Goal: Navigation & Orientation: Understand site structure

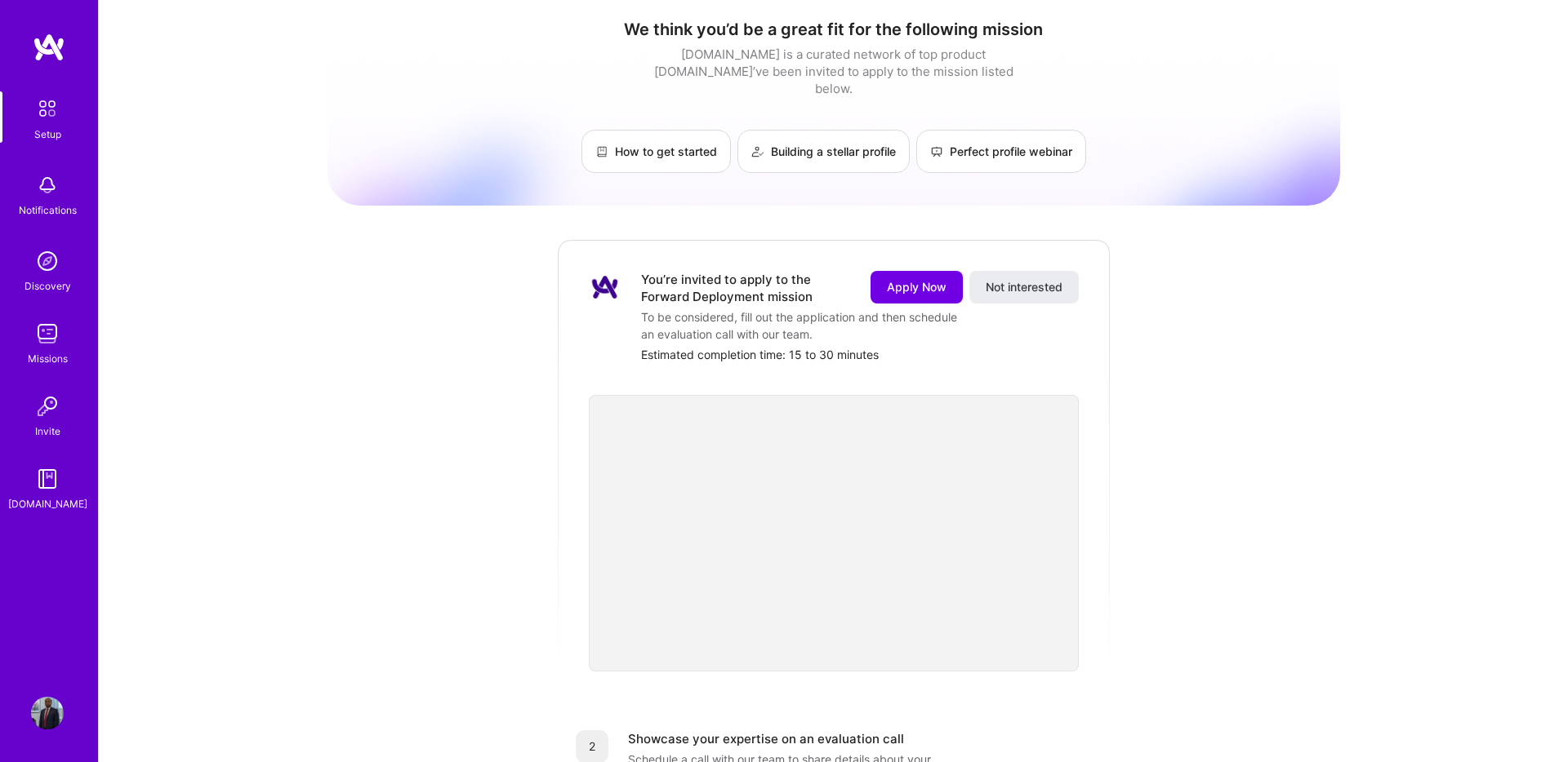
scroll to position [7, 0]
click at [48, 186] on img at bounding box center [47, 185] width 32 height 32
click at [47, 126] on div "Setup" at bounding box center [47, 134] width 27 height 18
click at [41, 260] on img at bounding box center [47, 261] width 32 height 32
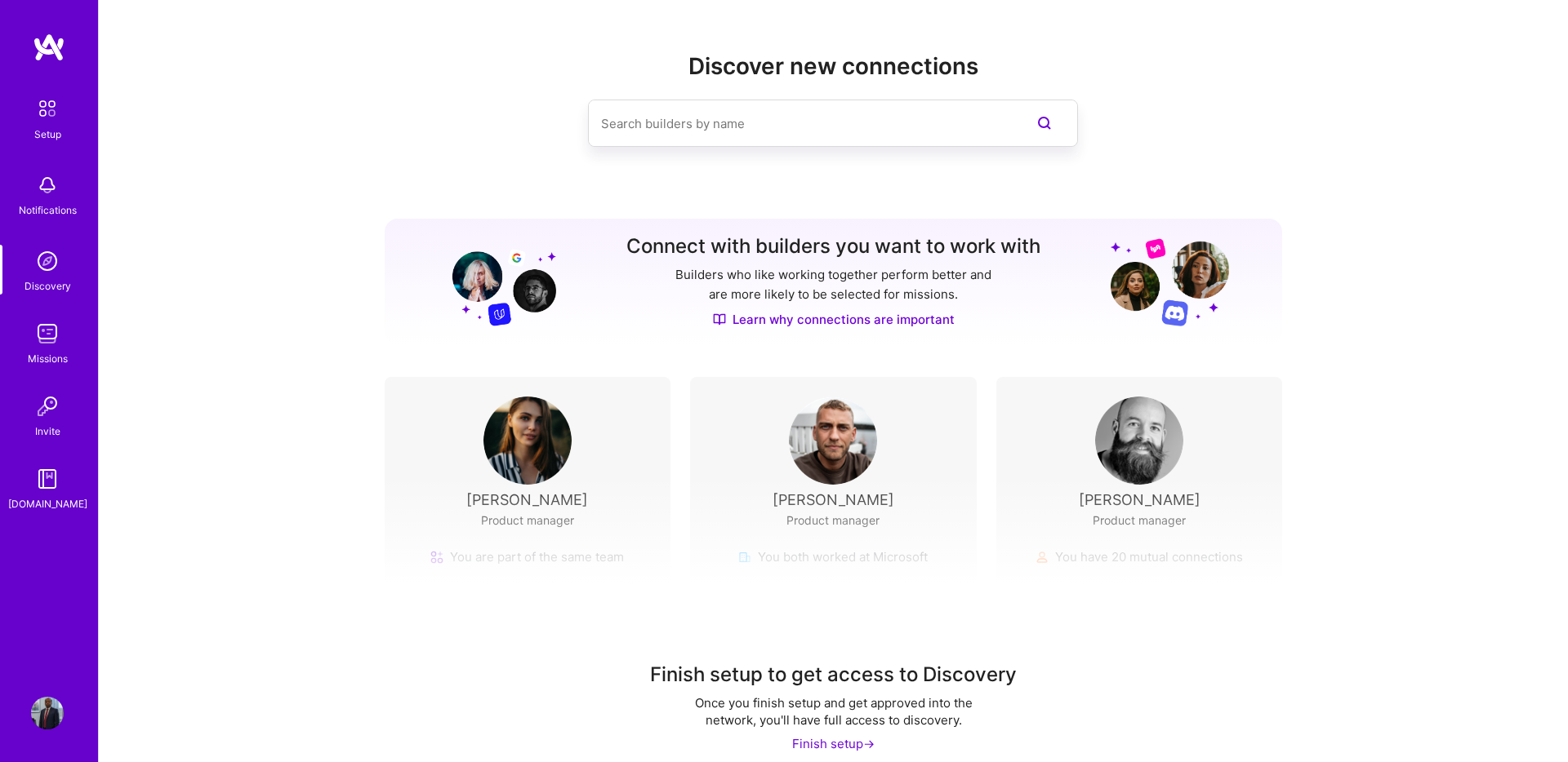
click at [41, 338] on img at bounding box center [47, 333] width 32 height 32
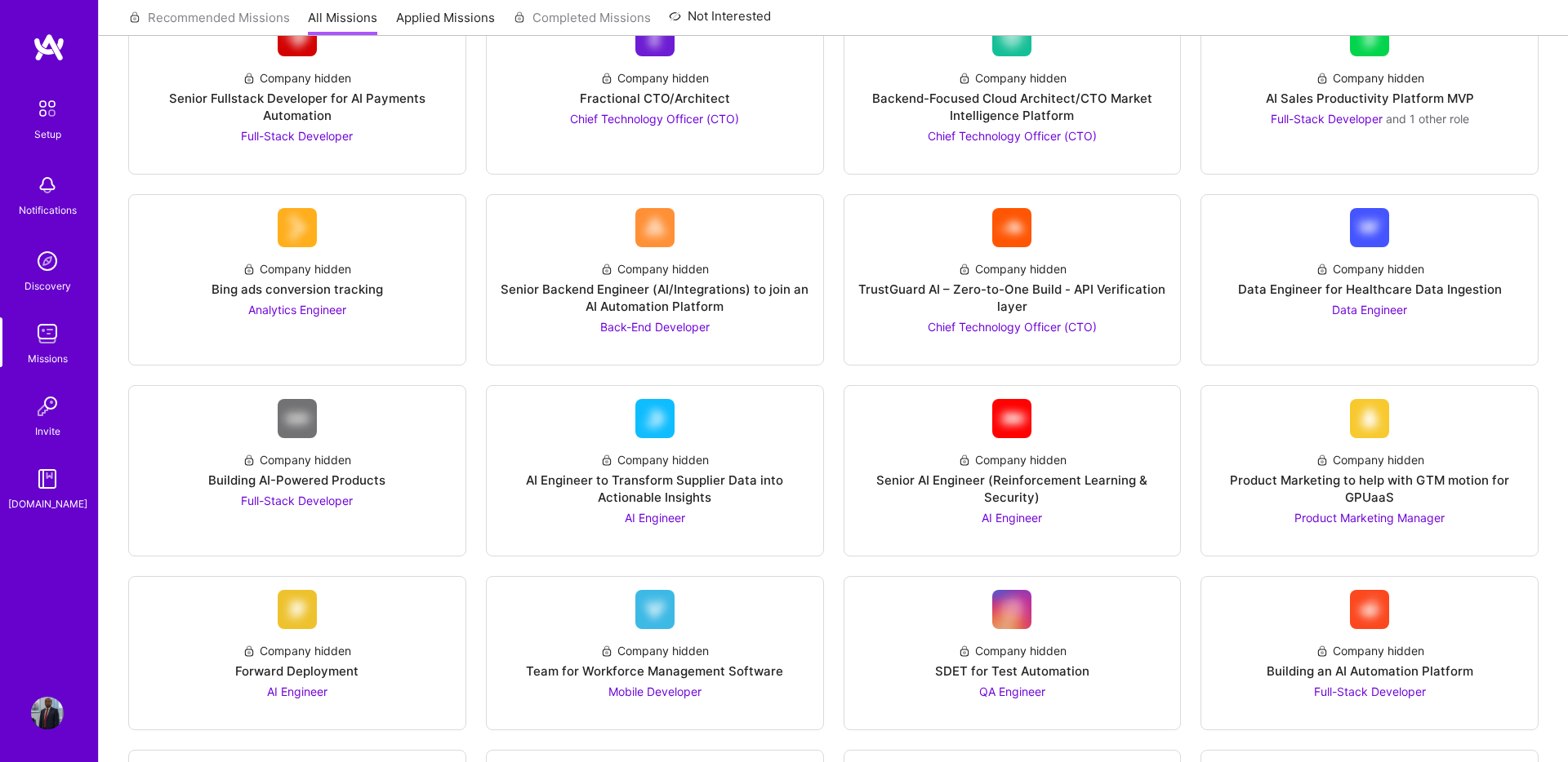
scroll to position [187, 0]
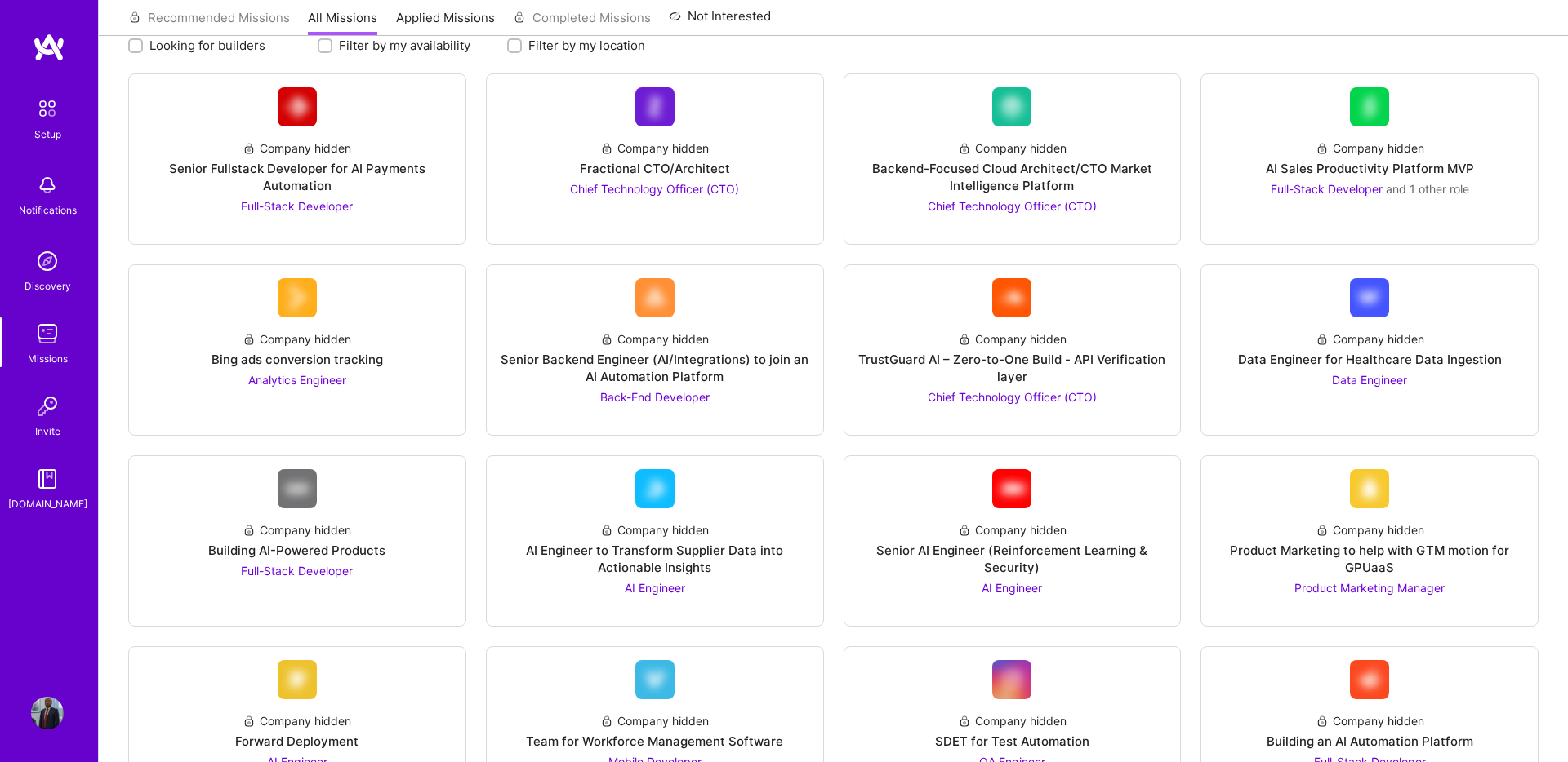
click at [40, 490] on img at bounding box center [47, 478] width 32 height 32
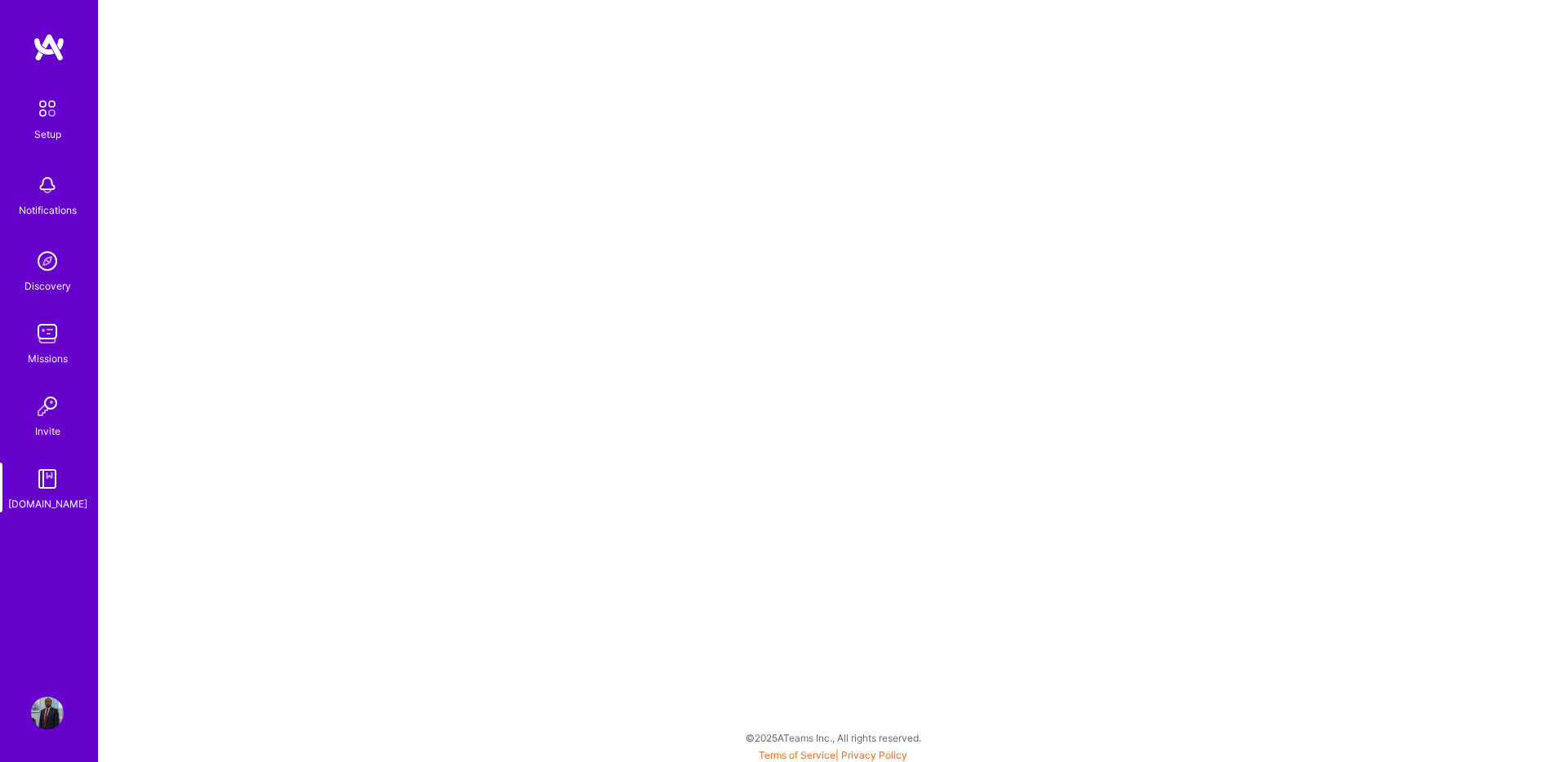
click at [49, 416] on img at bounding box center [47, 406] width 32 height 32
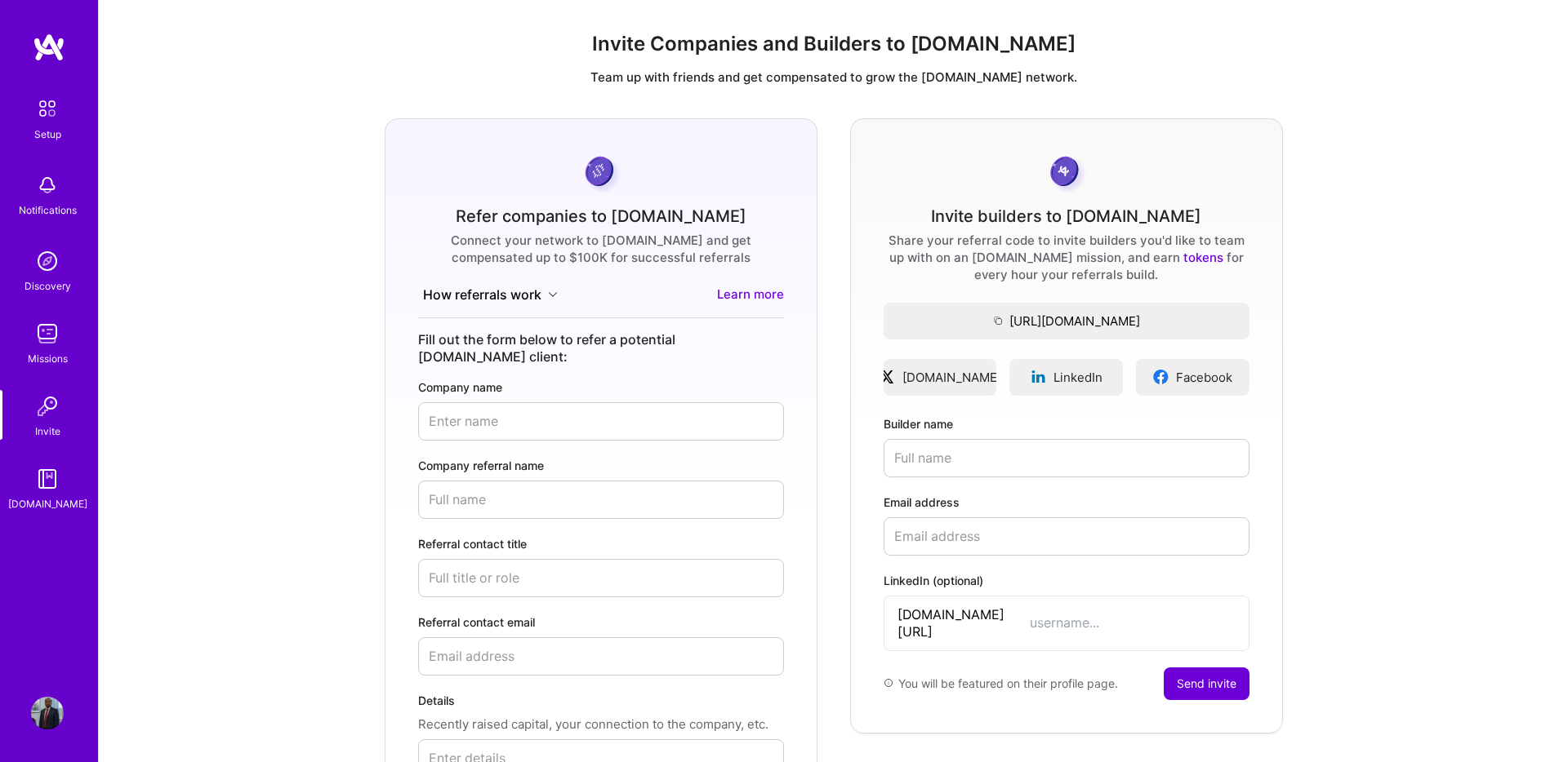
click at [46, 713] on img at bounding box center [47, 713] width 32 height 32
